Goal: Task Accomplishment & Management: Use online tool/utility

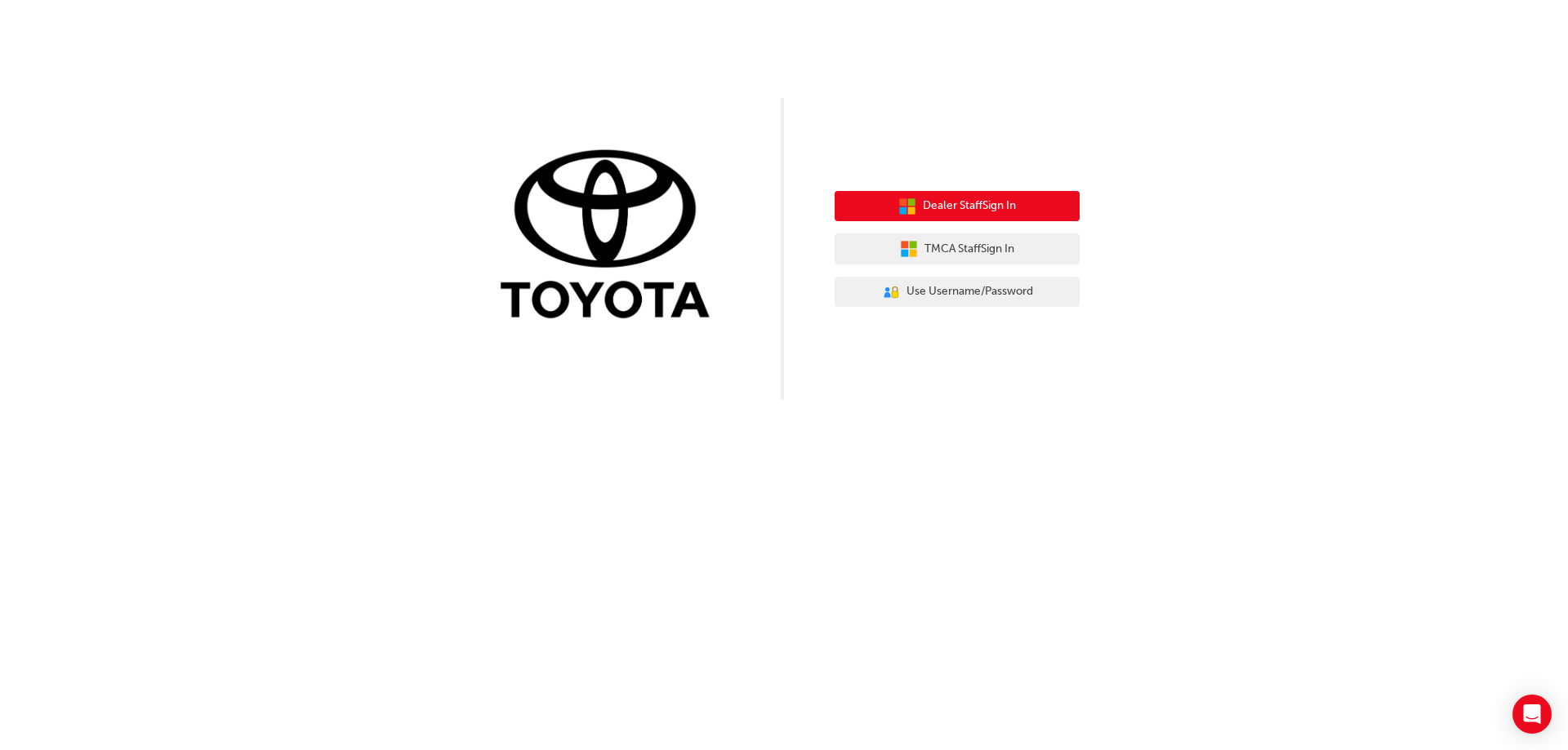
click at [996, 215] on button "Dealer Staff Sign In" at bounding box center [957, 206] width 245 height 31
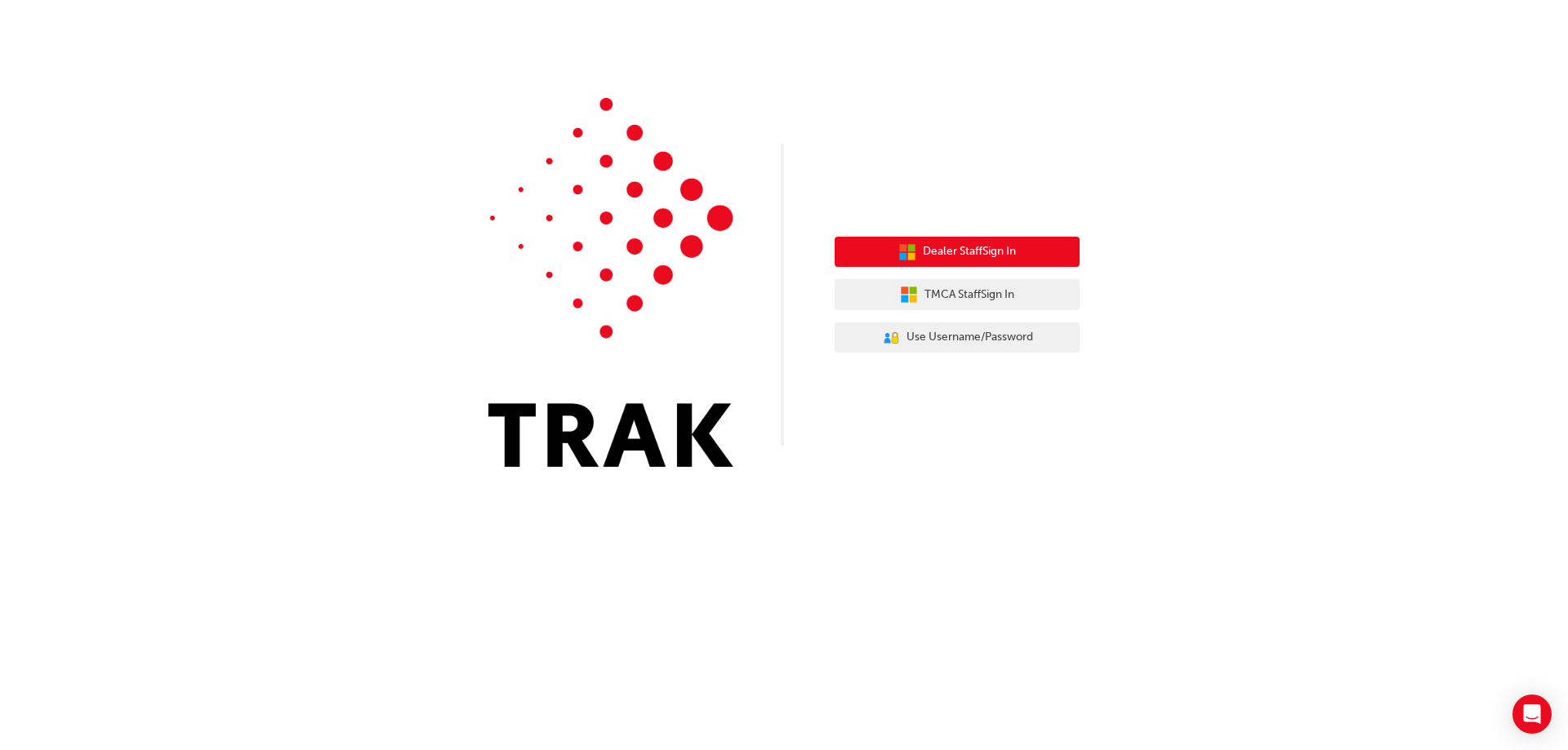
click at [957, 251] on span "Dealer Staff Sign In" at bounding box center [969, 251] width 93 height 19
